Goal: Transaction & Acquisition: Purchase product/service

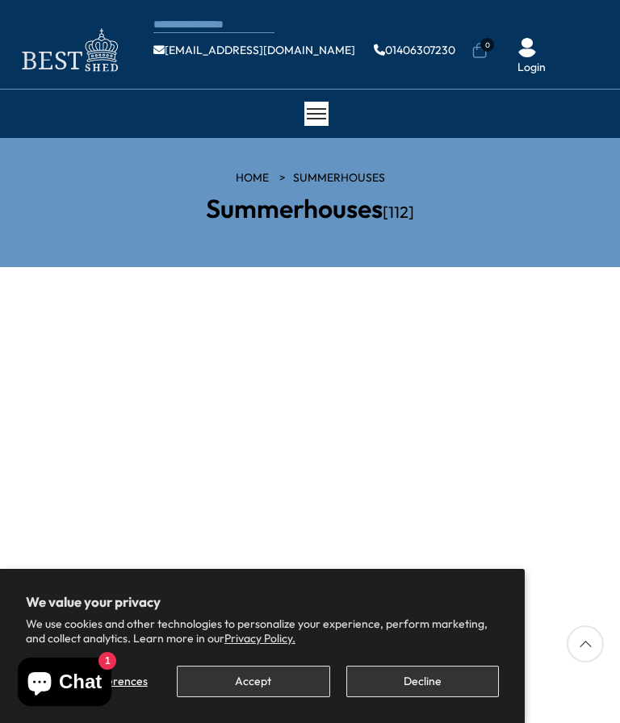
click at [422, 684] on button "Decline" at bounding box center [422, 681] width 153 height 31
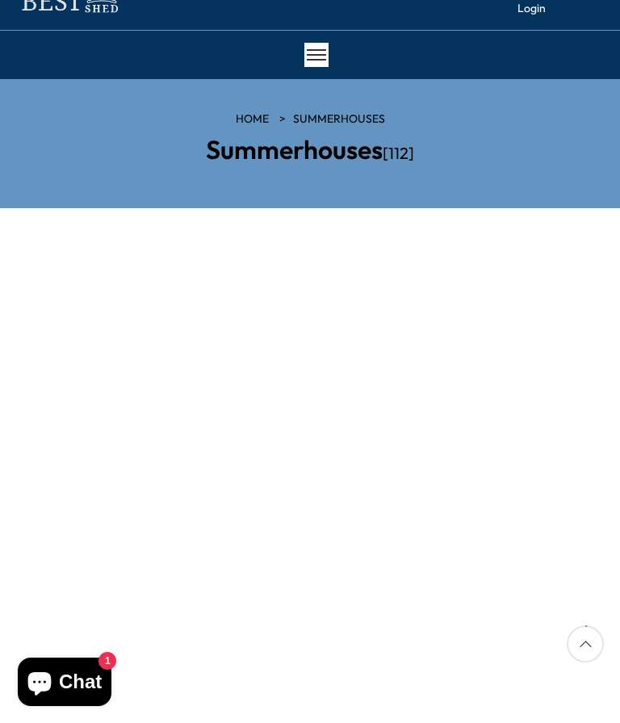
scroll to position [57, 0]
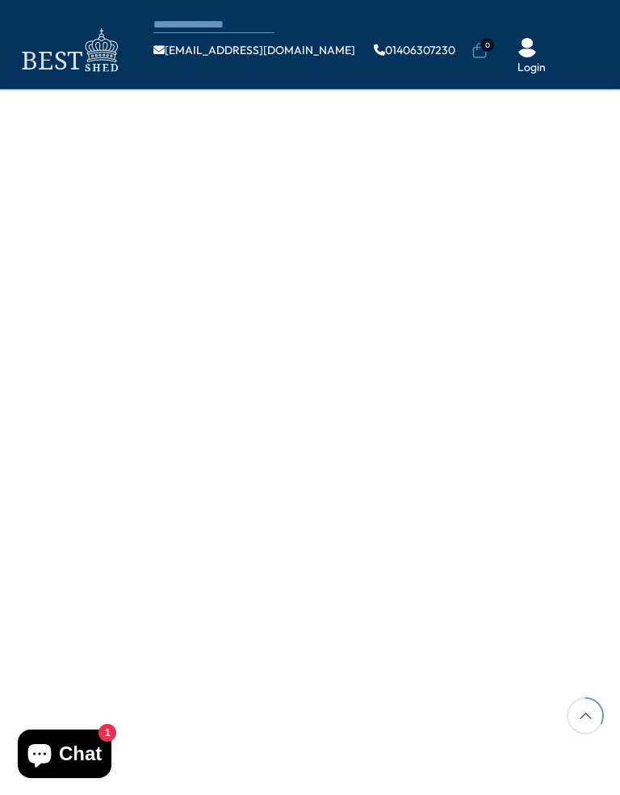
scroll to position [1156, 0]
